Goal: Check status: Check status

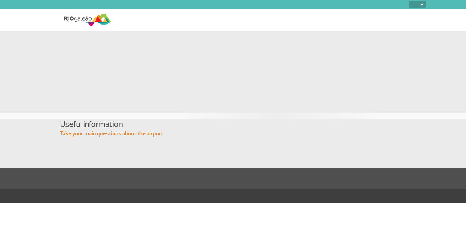
select select
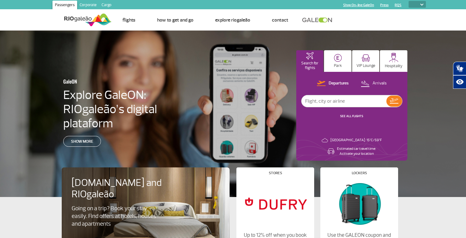
click at [324, 102] on input "text" at bounding box center [343, 101] width 85 height 12
type input "g3 1083"
click at [393, 99] on img at bounding box center [394, 100] width 9 height 5
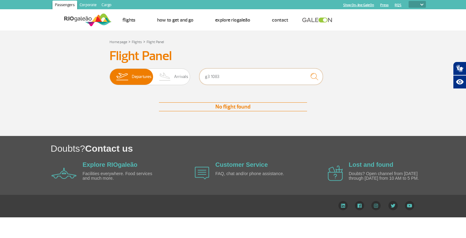
click at [227, 75] on input "g3 1083" at bounding box center [260, 77] width 123 height 16
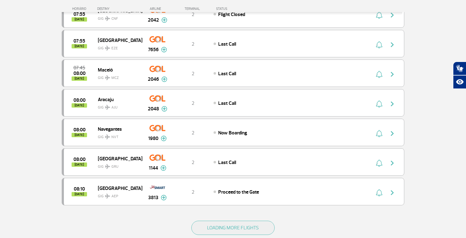
scroll to position [496, 0]
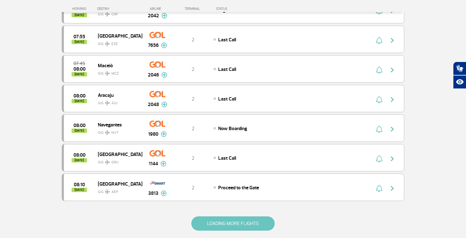
click at [229, 224] on button "LOADING MORE FLIGHTS" at bounding box center [232, 224] width 83 height 14
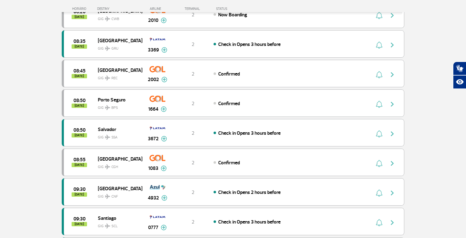
scroll to position [759, 0]
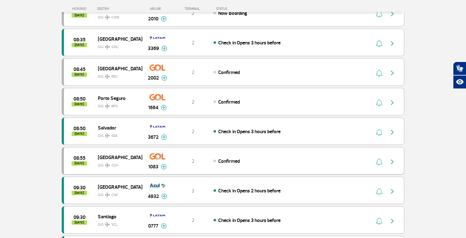
click at [221, 166] on div "08:55 [DATE] São Paulo GIG CGH 1083 2 Confirmed Parcerias: COPA Airlines 3688 A…" at bounding box center [233, 160] width 343 height 27
click at [391, 163] on img "button" at bounding box center [391, 161] width 7 height 7
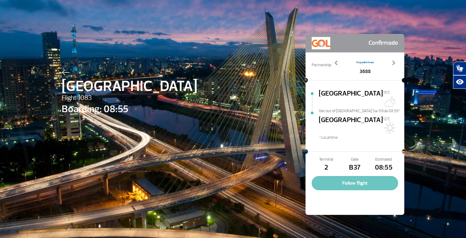
click at [362, 176] on button "Follow flight" at bounding box center [355, 183] width 86 height 14
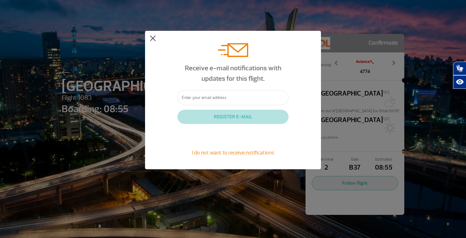
click at [150, 37] on button at bounding box center [153, 38] width 6 height 6
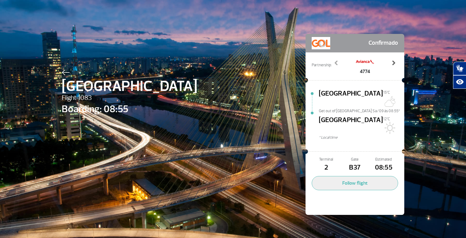
click at [393, 63] on span at bounding box center [393, 63] width 6 height 6
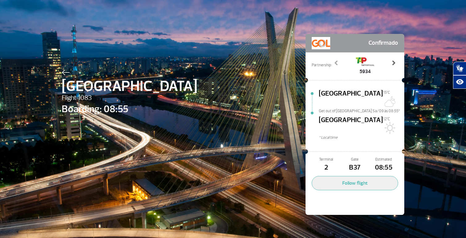
click at [393, 63] on span at bounding box center [393, 63] width 6 height 6
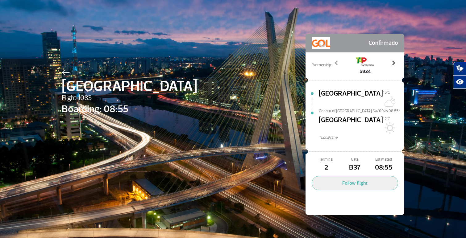
click at [393, 63] on span at bounding box center [393, 63] width 6 height 6
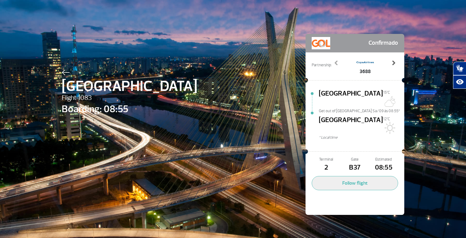
click at [393, 63] on span at bounding box center [393, 63] width 6 height 6
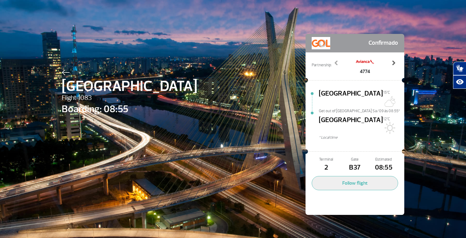
click at [393, 63] on span at bounding box center [393, 63] width 6 height 6
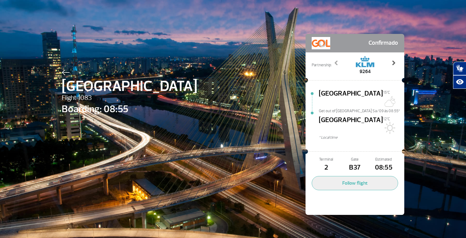
click at [393, 63] on span at bounding box center [393, 63] width 6 height 6
